Goal: Find specific page/section: Find specific page/section

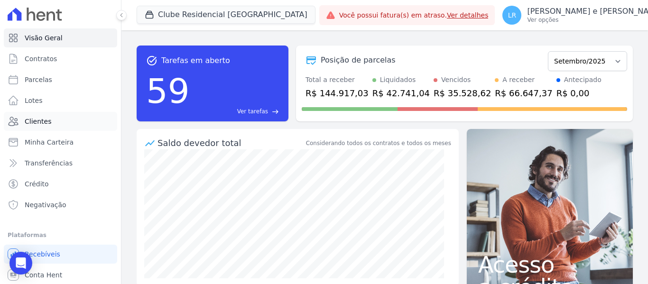
click at [44, 120] on span "Clientes" at bounding box center [38, 121] width 27 height 9
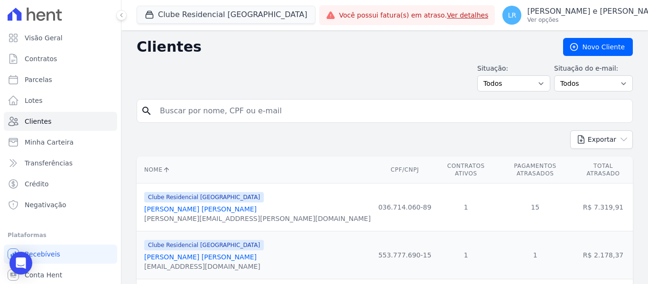
click at [186, 115] on input "search" at bounding box center [391, 111] width 474 height 19
type input "GILBERTO"
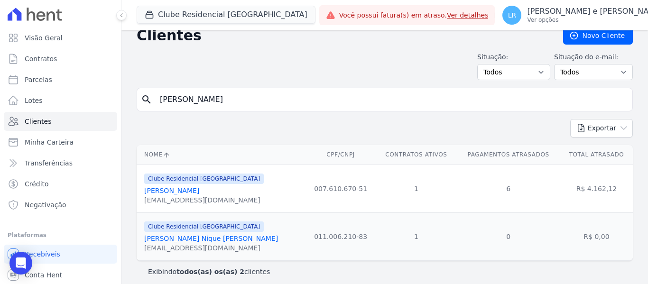
scroll to position [18, 0]
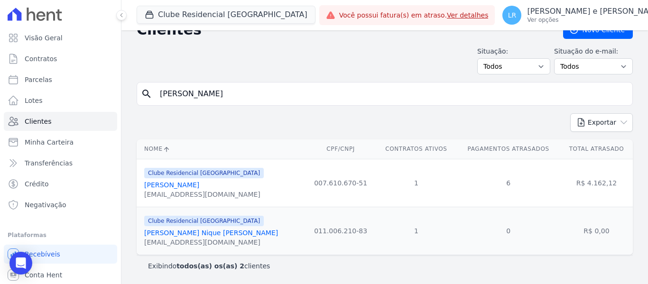
click at [212, 193] on div "rodriguesg5699@gmail.com" at bounding box center [204, 194] width 120 height 9
click at [199, 185] on link "Gilberto Fernandes Rodrigues" at bounding box center [171, 185] width 55 height 8
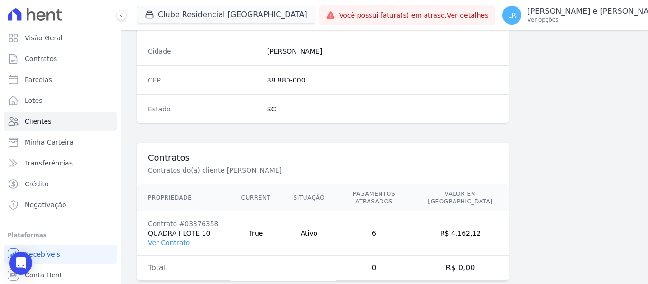
scroll to position [603, 0]
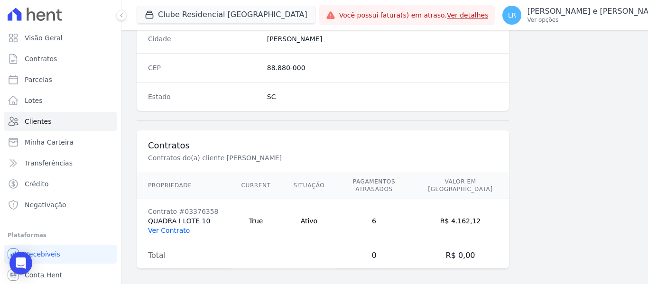
click at [180, 227] on link "Ver Contrato" at bounding box center [169, 231] width 42 height 8
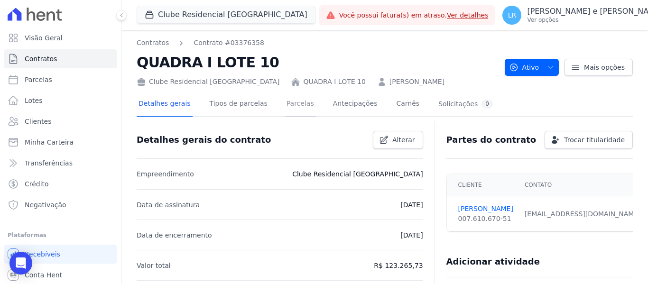
click at [285, 105] on link "Parcelas" at bounding box center [300, 104] width 31 height 25
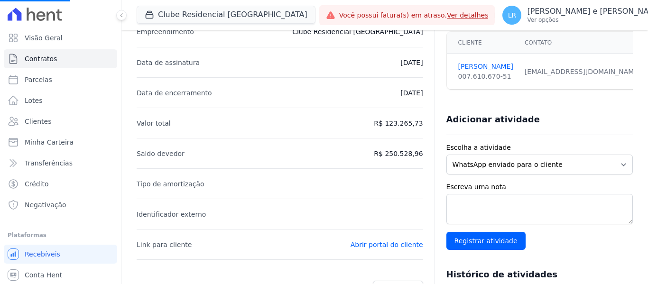
scroll to position [173, 0]
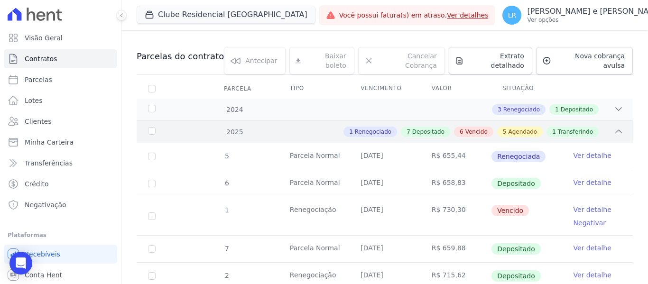
scroll to position [95, 0]
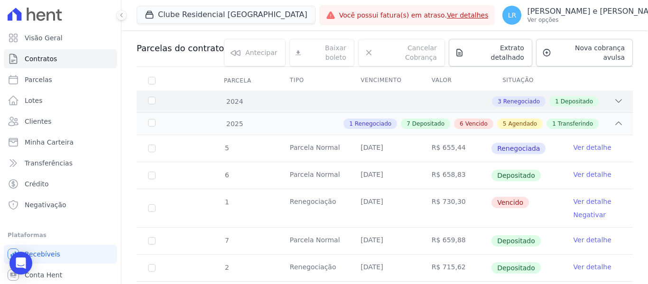
click at [604, 96] on div "3 Renegociado 1 Depositado" at bounding box center [408, 101] width 429 height 10
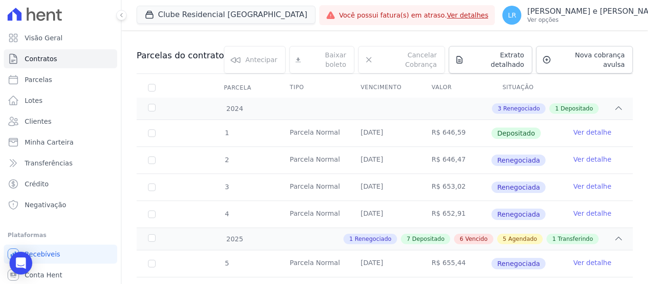
scroll to position [142, 0]
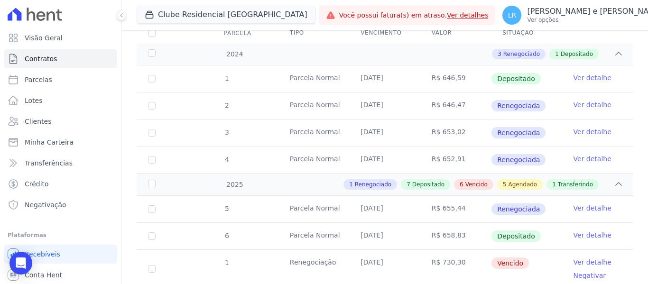
drag, startPoint x: 362, startPoint y: 69, endPoint x: 466, endPoint y: 69, distance: 104.3
click at [466, 69] on tr "1 Parcela Normal 10/09/2024 R$ 646,59 Depositado Ver detalhe" at bounding box center [385, 78] width 496 height 27
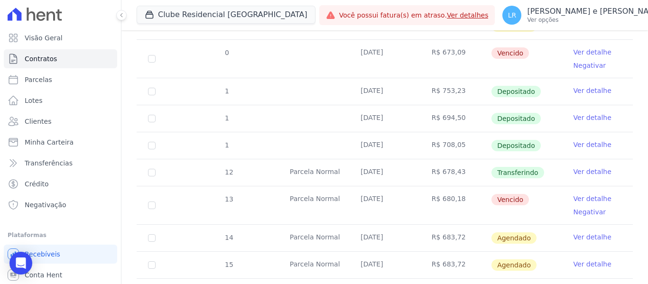
scroll to position [664, 0]
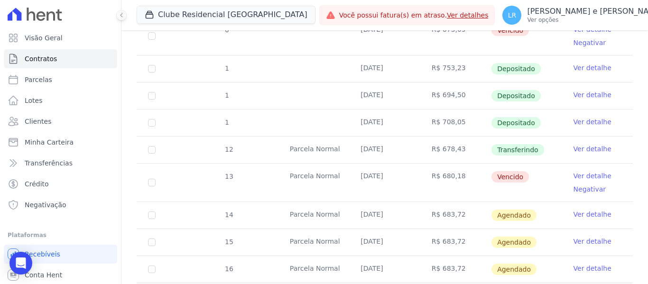
drag, startPoint x: 280, startPoint y: 137, endPoint x: 606, endPoint y: 138, distance: 325.4
click at [606, 138] on tr "12 Parcela Normal 10/08/2025 R$ 678,43 Transferindo Ver detalhe" at bounding box center [385, 149] width 496 height 27
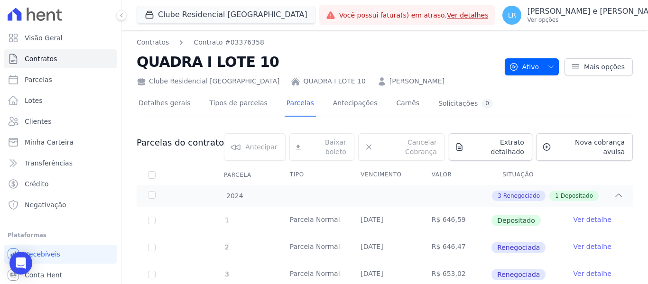
scroll to position [0, 0]
click at [543, 71] on span "button" at bounding box center [549, 67] width 12 height 15
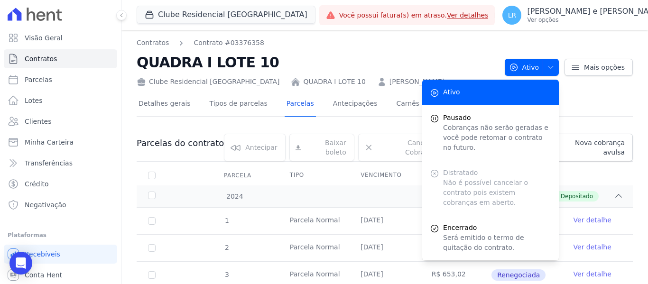
click at [576, 100] on div "Detalhes gerais Tipos de parcelas Parcelas Antecipações Carnês Solicitações 0" at bounding box center [385, 104] width 496 height 24
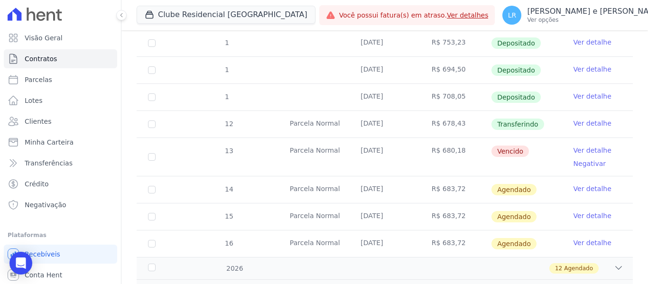
scroll to position [711, 0]
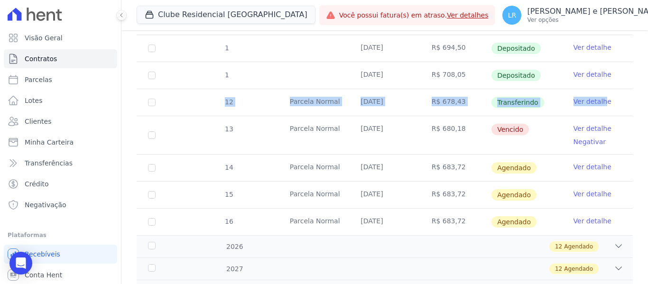
drag, startPoint x: 220, startPoint y: 92, endPoint x: 598, endPoint y: 96, distance: 378.0
click at [598, 96] on tr "12 Parcela Normal 10/08/2025 R$ 678,43 Transferindo Ver detalhe" at bounding box center [385, 102] width 496 height 27
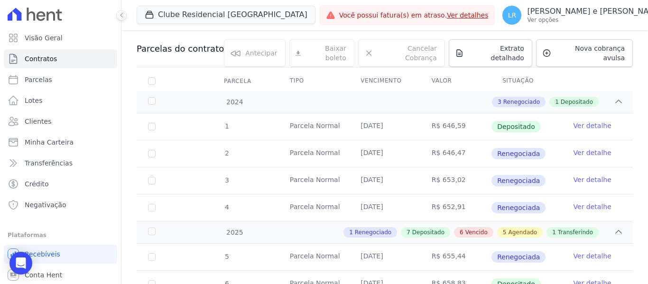
scroll to position [47, 0]
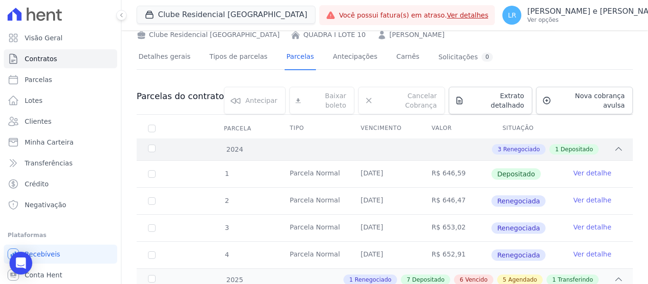
click at [571, 145] on span "Depositado" at bounding box center [577, 149] width 32 height 9
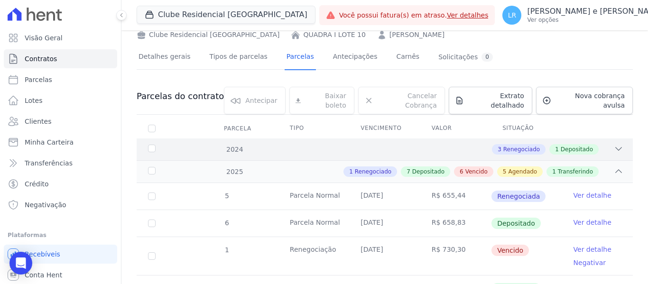
click at [571, 145] on span "Depositado" at bounding box center [577, 149] width 32 height 9
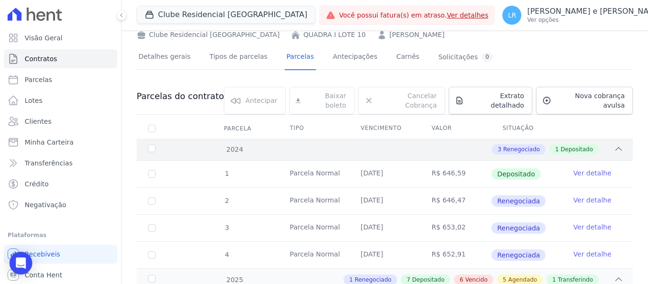
click at [571, 145] on span "Depositado" at bounding box center [577, 149] width 32 height 9
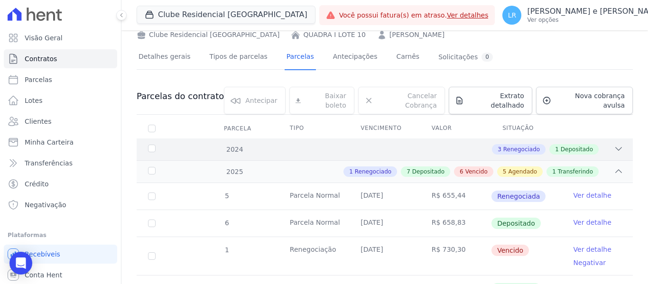
click at [571, 145] on span "Depositado" at bounding box center [577, 149] width 32 height 9
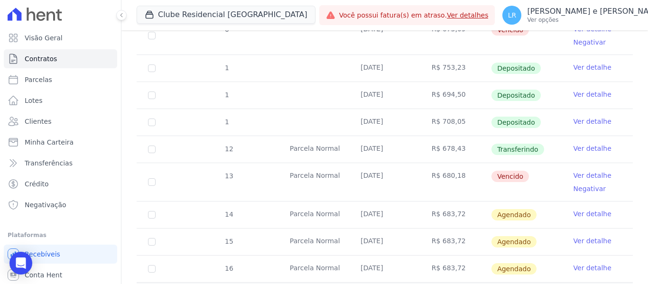
scroll to position [664, 0]
drag, startPoint x: 492, startPoint y: 143, endPoint x: 530, endPoint y: 143, distance: 37.5
click at [530, 145] on span "Transferindo" at bounding box center [517, 150] width 53 height 11
copy span "Transferindo"
drag, startPoint x: 223, startPoint y: 144, endPoint x: 553, endPoint y: 138, distance: 329.2
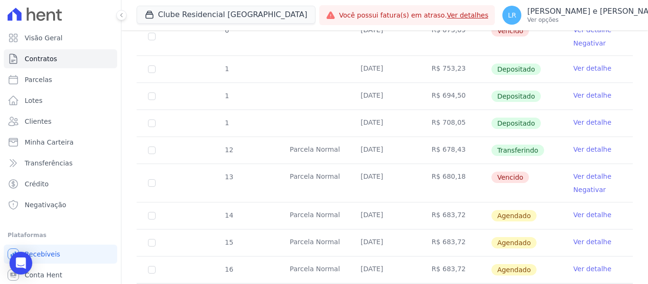
click at [553, 138] on tr "12 Parcela Normal 10/08/2025 R$ 678,43 Transferindo Ver detalhe" at bounding box center [385, 150] width 496 height 27
copy tr "12 Parcela Normal 10/08/2025 R$ 678,43 Transferindo"
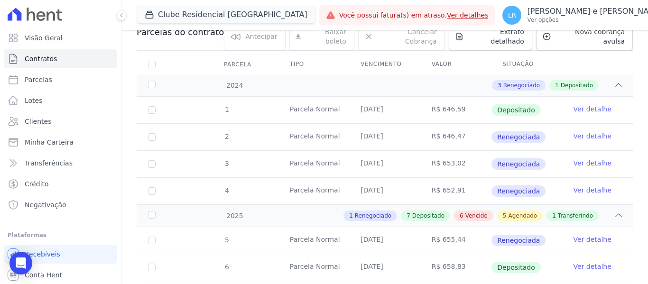
scroll to position [95, 0]
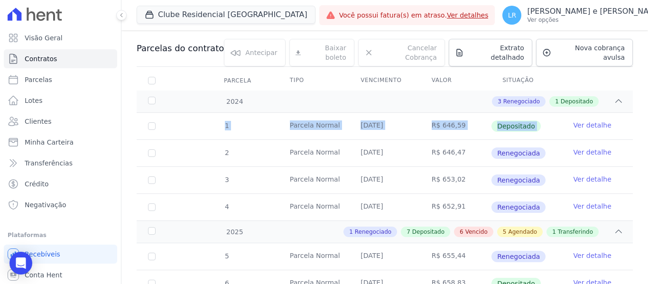
drag, startPoint x: 220, startPoint y: 116, endPoint x: 560, endPoint y: 119, distance: 340.6
click at [560, 119] on tr "1 Parcela Normal 10/09/2024 R$ 646,59 Depositado Ver detalhe" at bounding box center [385, 126] width 496 height 27
copy tr "1 Parcela Normal 10/09/2024 R$ 646,59 Depositado"
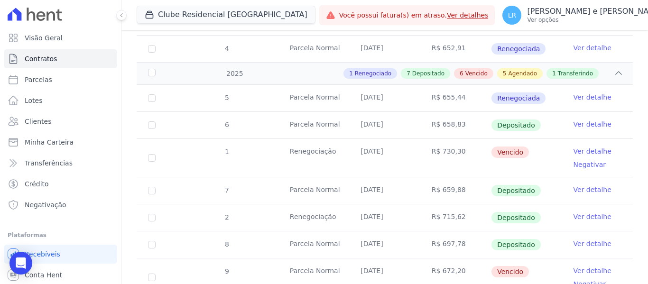
scroll to position [237, 0]
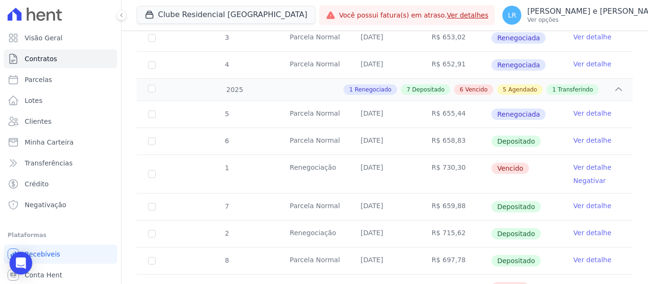
drag, startPoint x: 222, startPoint y: 131, endPoint x: 467, endPoint y: 134, distance: 245.2
click at [467, 134] on tr "6 Parcela Normal 10/02/2025 R$ 658,83 Depositado Ver detalhe" at bounding box center [385, 141] width 496 height 27
copy tr "6 Parcela Normal 10/02/2025 R$ 658,83"
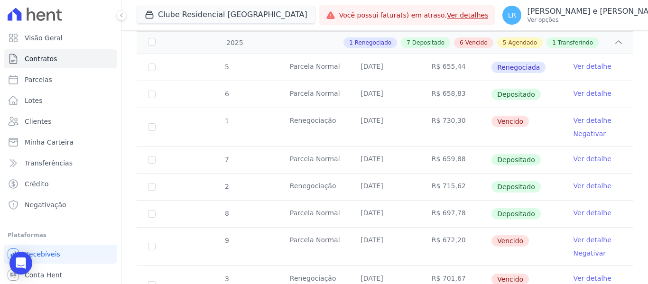
scroll to position [332, 0]
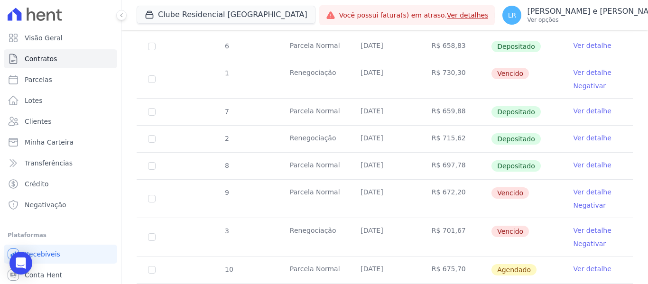
drag, startPoint x: 287, startPoint y: 103, endPoint x: 465, endPoint y: 103, distance: 177.9
click at [465, 103] on tr "7 Parcela Normal 10/03/2025 R$ 659,88 Depositado Ver detalhe" at bounding box center [385, 111] width 496 height 27
copy tr "Parcela Normal 10/03/2025 R$ 659,88"
drag, startPoint x: 223, startPoint y: 130, endPoint x: 466, endPoint y: 139, distance: 243.0
click at [466, 139] on tr "2 Renegociação 10/04/2025 R$ 715,62 Depositado Ver detalhe" at bounding box center [385, 138] width 496 height 27
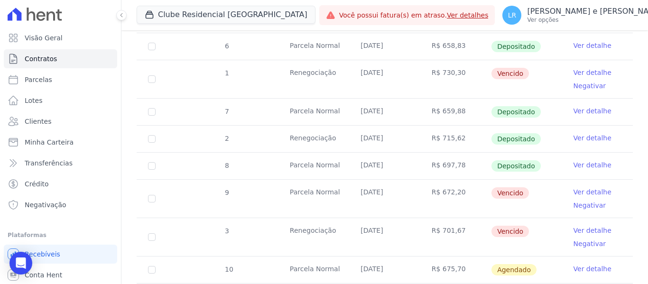
copy tr "2 Renegociação 10/04/2025 R$ 715,62"
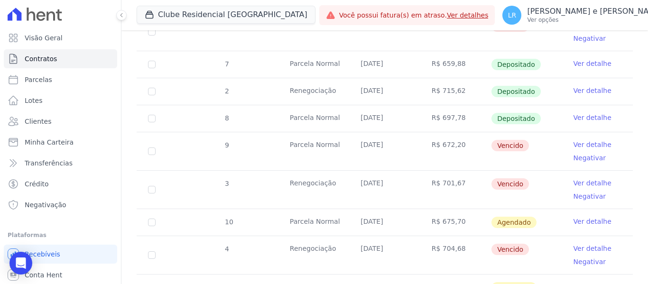
drag, startPoint x: 223, startPoint y: 108, endPoint x: 458, endPoint y: 112, distance: 234.4
click at [458, 112] on tr "8 Parcela Normal 10/04/2025 R$ 697,78 Depositado Ver detalhe" at bounding box center [385, 118] width 496 height 27
copy tr "8 Parcela Normal 10/04/2025 R$ 697,78"
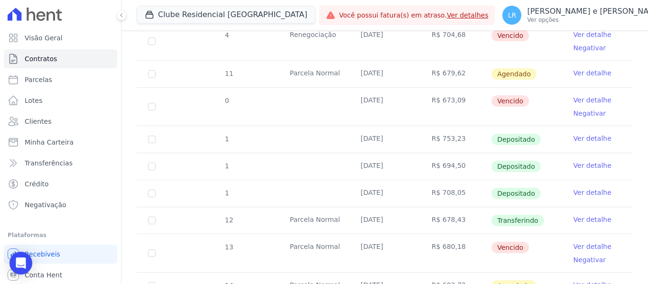
scroll to position [617, 0]
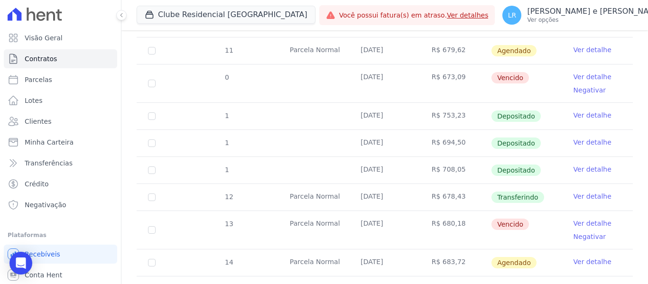
drag, startPoint x: 223, startPoint y: 109, endPoint x: 460, endPoint y: 106, distance: 236.7
click at [460, 106] on tr "1 01/08/2025 R$ 753,23 Depositado Ver detalhe" at bounding box center [385, 115] width 496 height 27
copy tr "1 01/08/2025 R$ 753,23"
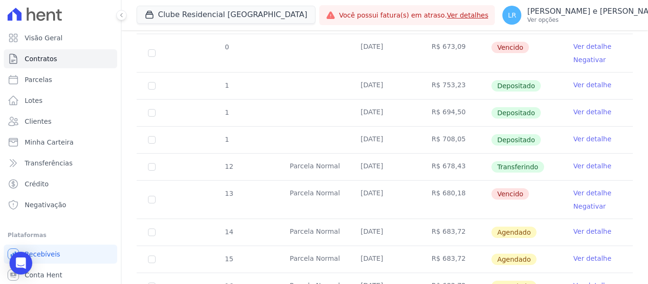
scroll to position [664, 0]
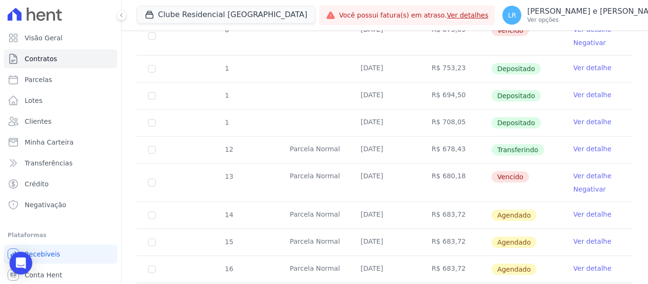
drag, startPoint x: 224, startPoint y: 87, endPoint x: 457, endPoint y: 80, distance: 233.5
click at [457, 82] on tr "1 04/08/2025 R$ 694,50 Depositado Ver detalhe" at bounding box center [385, 95] width 496 height 27
copy tr "1 04/08/2025 R$ 694,50"
drag, startPoint x: 244, startPoint y: 116, endPoint x: 454, endPoint y: 117, distance: 210.6
click at [455, 118] on tr "1 08/08/2025 R$ 708,05 Depositado Ver detalhe" at bounding box center [385, 122] width 496 height 27
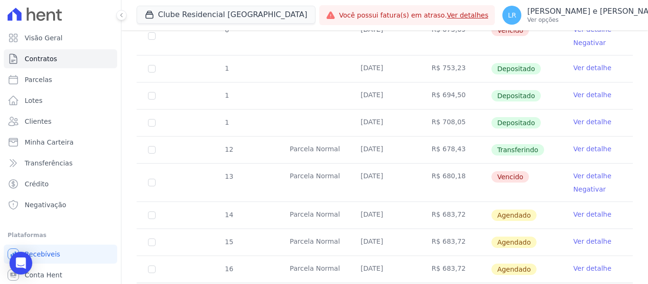
copy tr "1 08/08/2025 R$ 708,05"
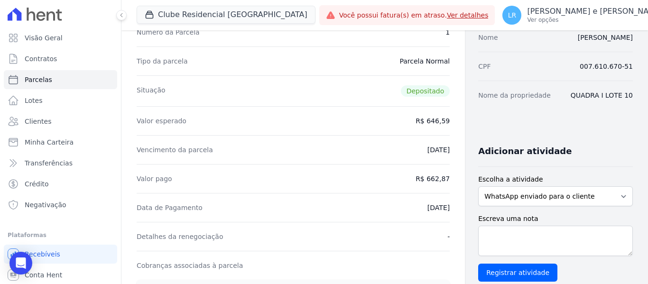
scroll to position [95, 0]
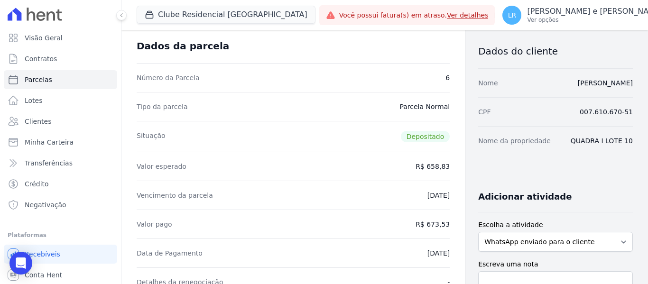
scroll to position [95, 0]
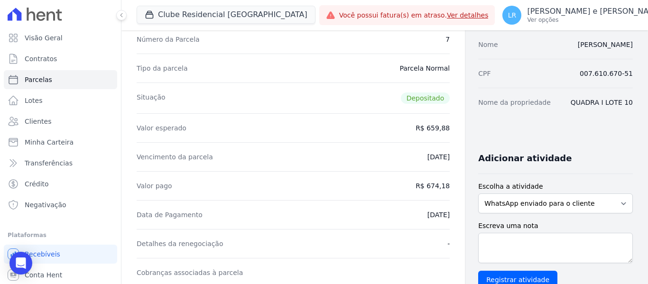
scroll to position [95, 0]
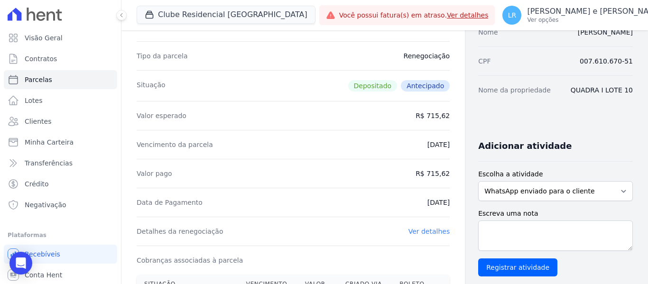
scroll to position [95, 0]
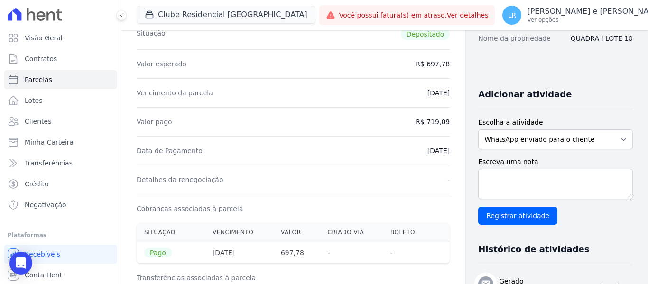
scroll to position [142, 0]
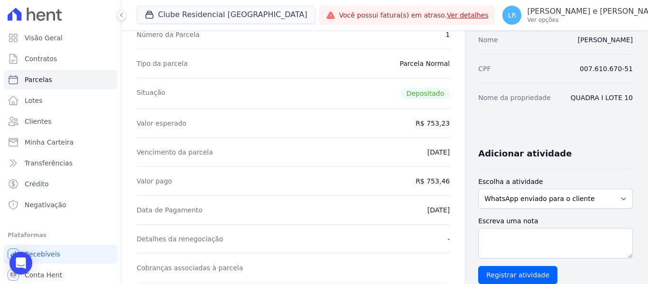
scroll to position [95, 0]
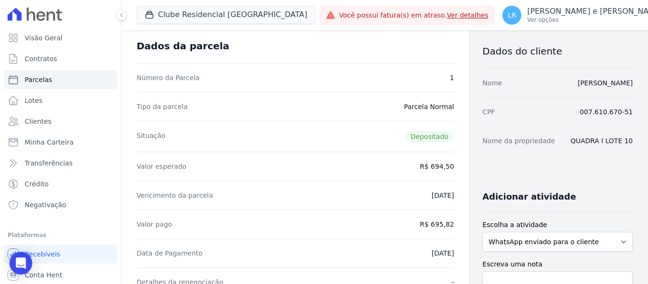
scroll to position [95, 0]
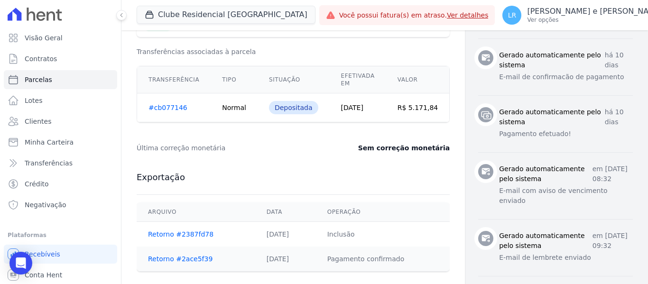
scroll to position [379, 0]
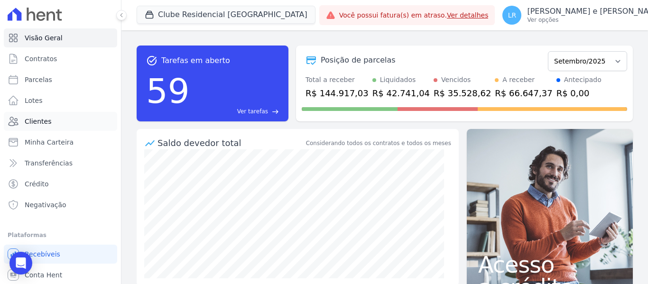
click at [37, 118] on span "Clientes" at bounding box center [38, 121] width 27 height 9
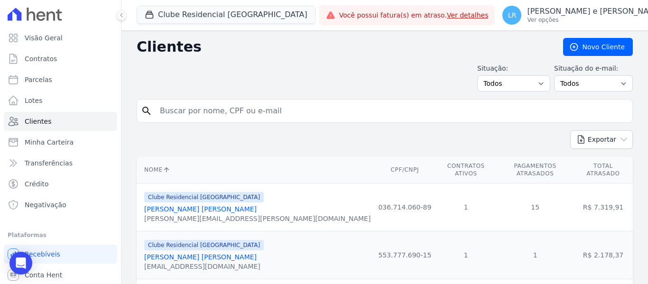
click at [235, 112] on input "search" at bounding box center [391, 111] width 474 height 19
type input "[PERSON_NAME]"
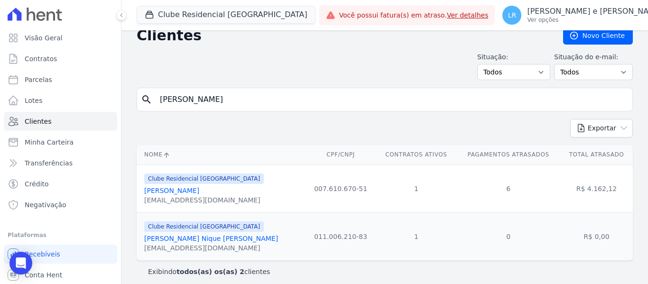
scroll to position [18, 0]
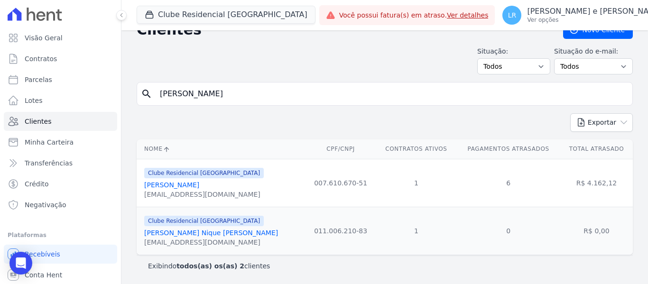
click at [199, 186] on link "[PERSON_NAME]" at bounding box center [171, 185] width 55 height 8
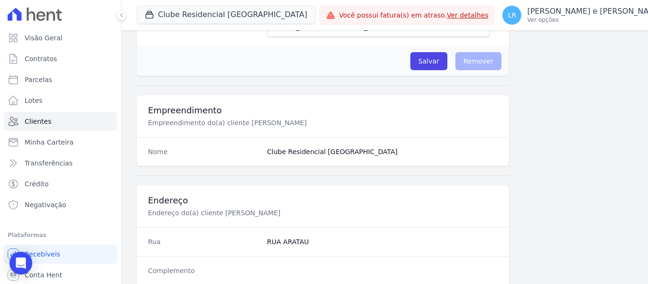
scroll to position [603, 0]
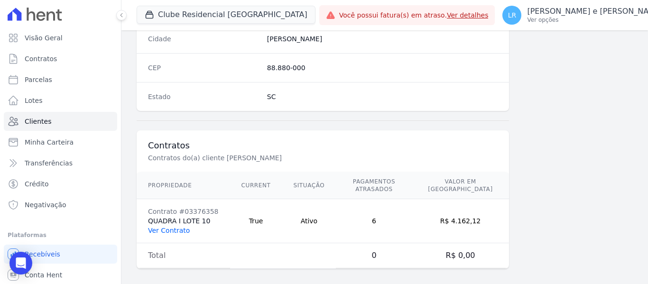
click at [157, 227] on link "Ver Contrato" at bounding box center [169, 231] width 42 height 8
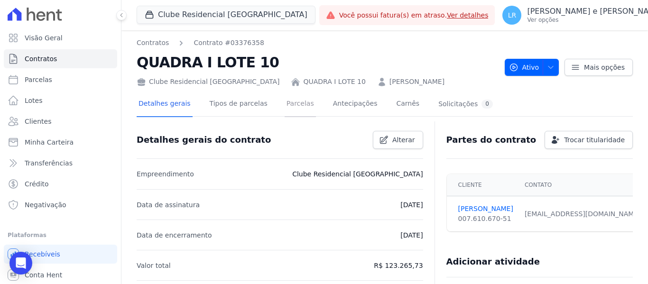
click at [285, 108] on link "Parcelas" at bounding box center [300, 104] width 31 height 25
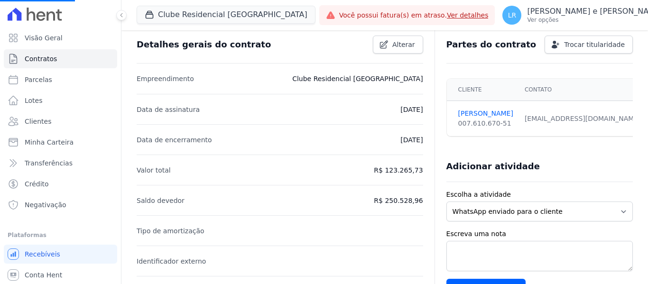
scroll to position [142, 0]
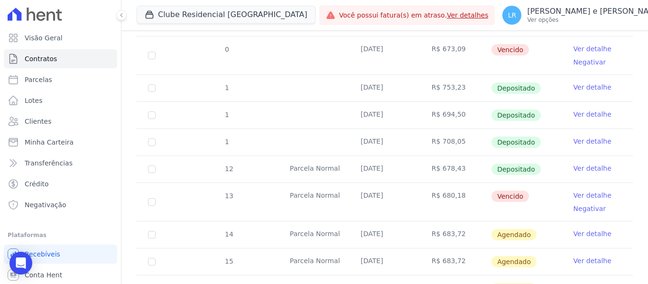
scroll to position [522, 0]
